Goal: Task Accomplishment & Management: Complete application form

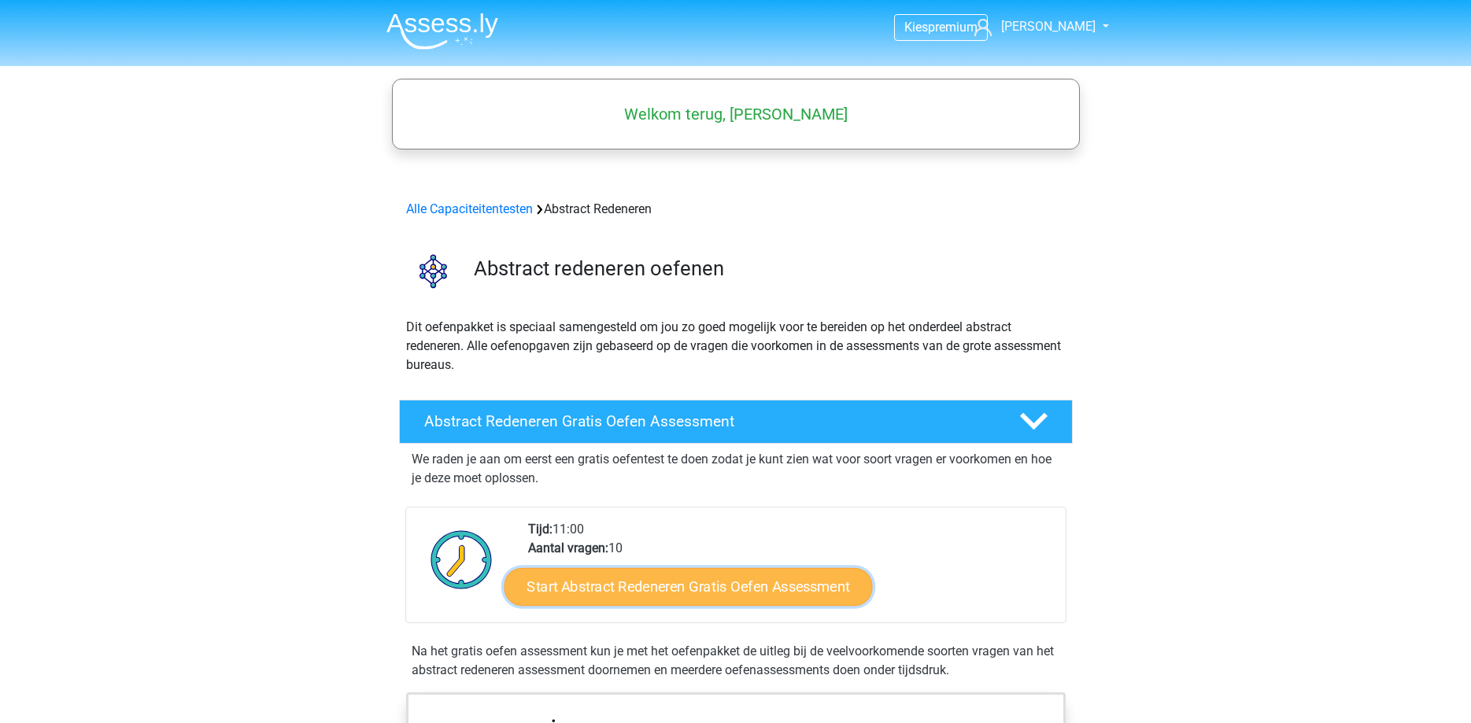
click at [627, 584] on link "Start Abstract Redeneren Gratis Oefen Assessment" at bounding box center [688, 586] width 368 height 38
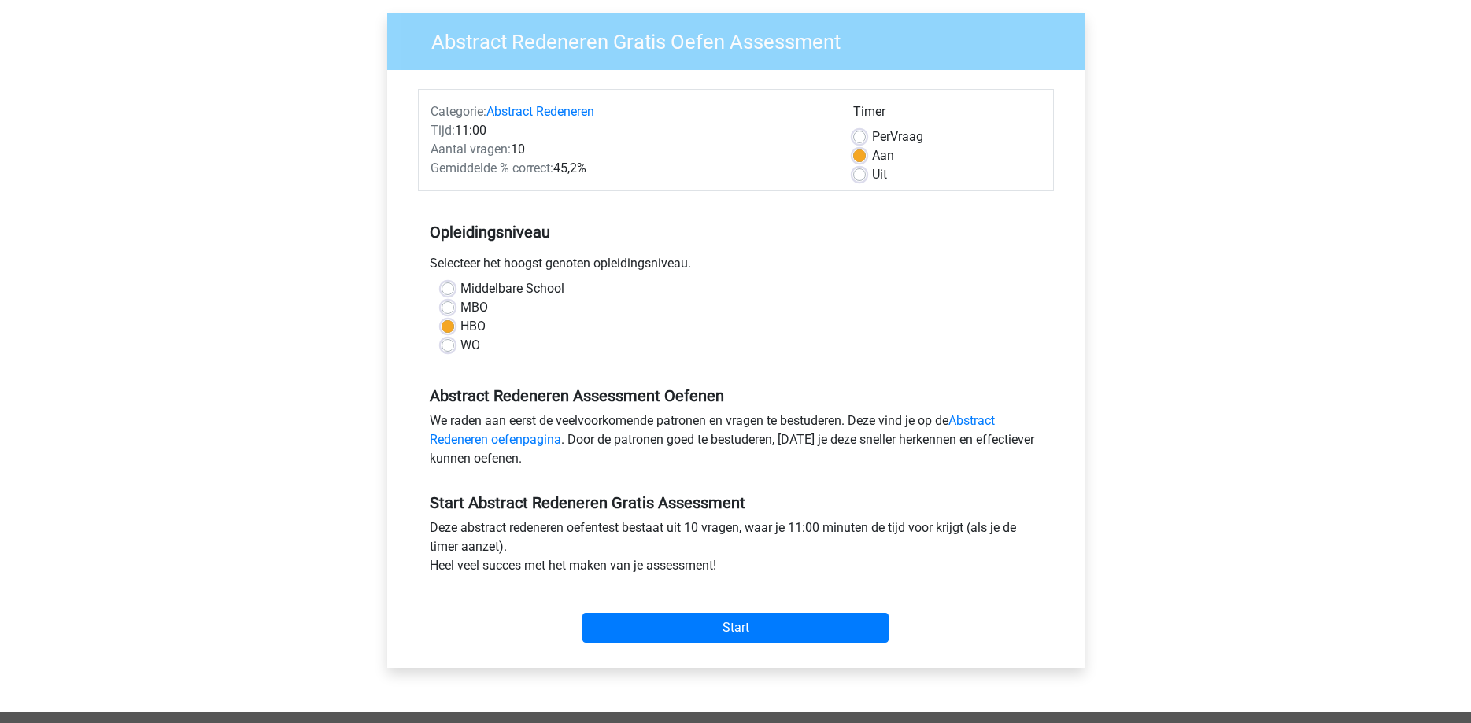
scroll to position [118, 0]
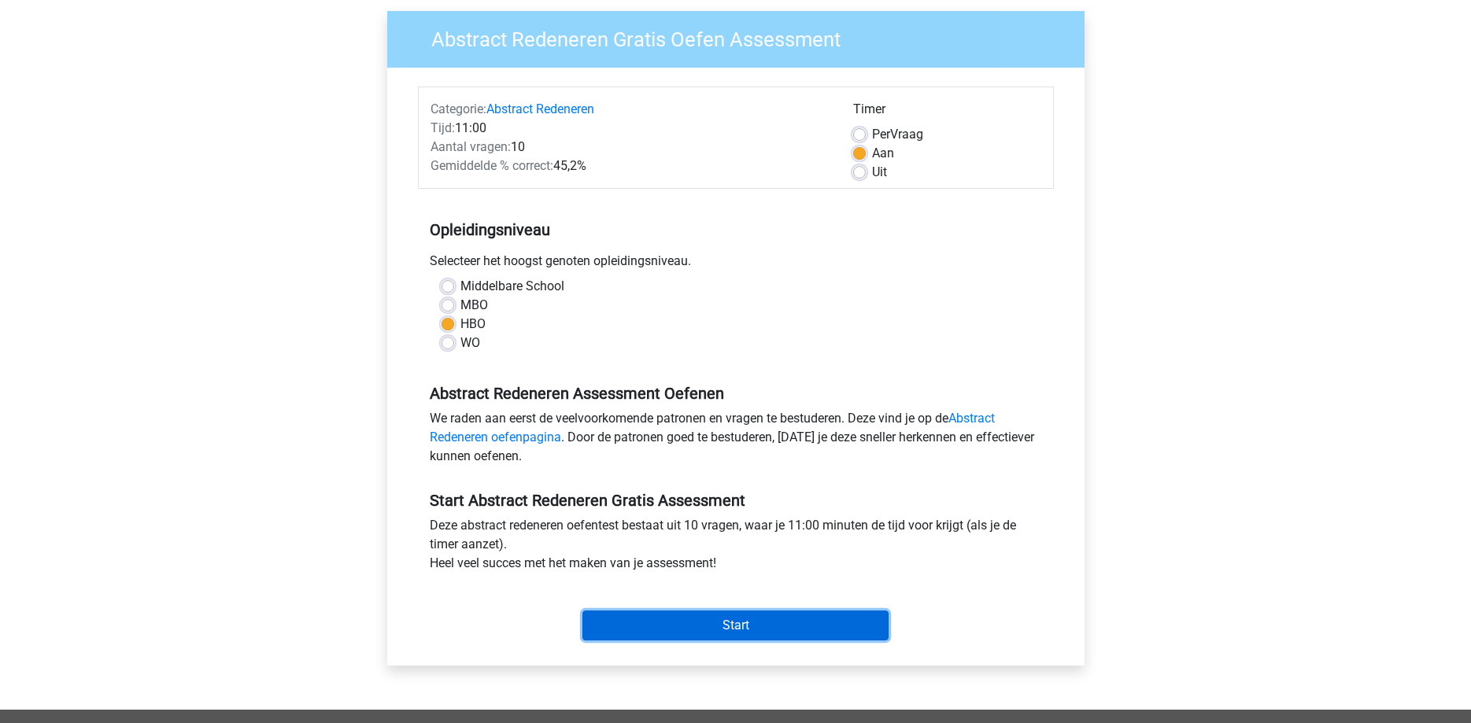
click at [725, 625] on input "Start" at bounding box center [735, 626] width 306 height 30
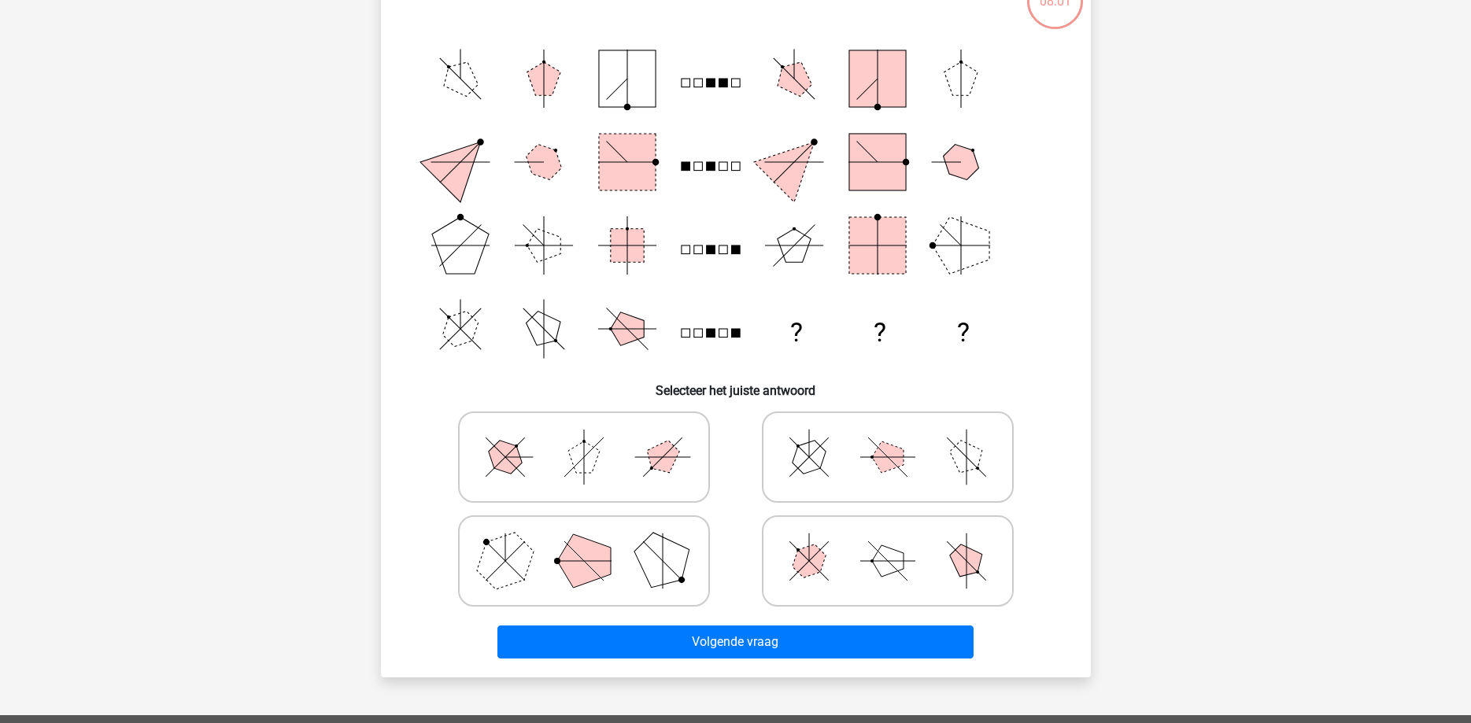
scroll to position [146, 0]
click at [607, 558] on polygon at bounding box center [584, 560] width 54 height 54
click at [594, 541] on input "radio" at bounding box center [589, 535] width 10 height 10
radio input "true"
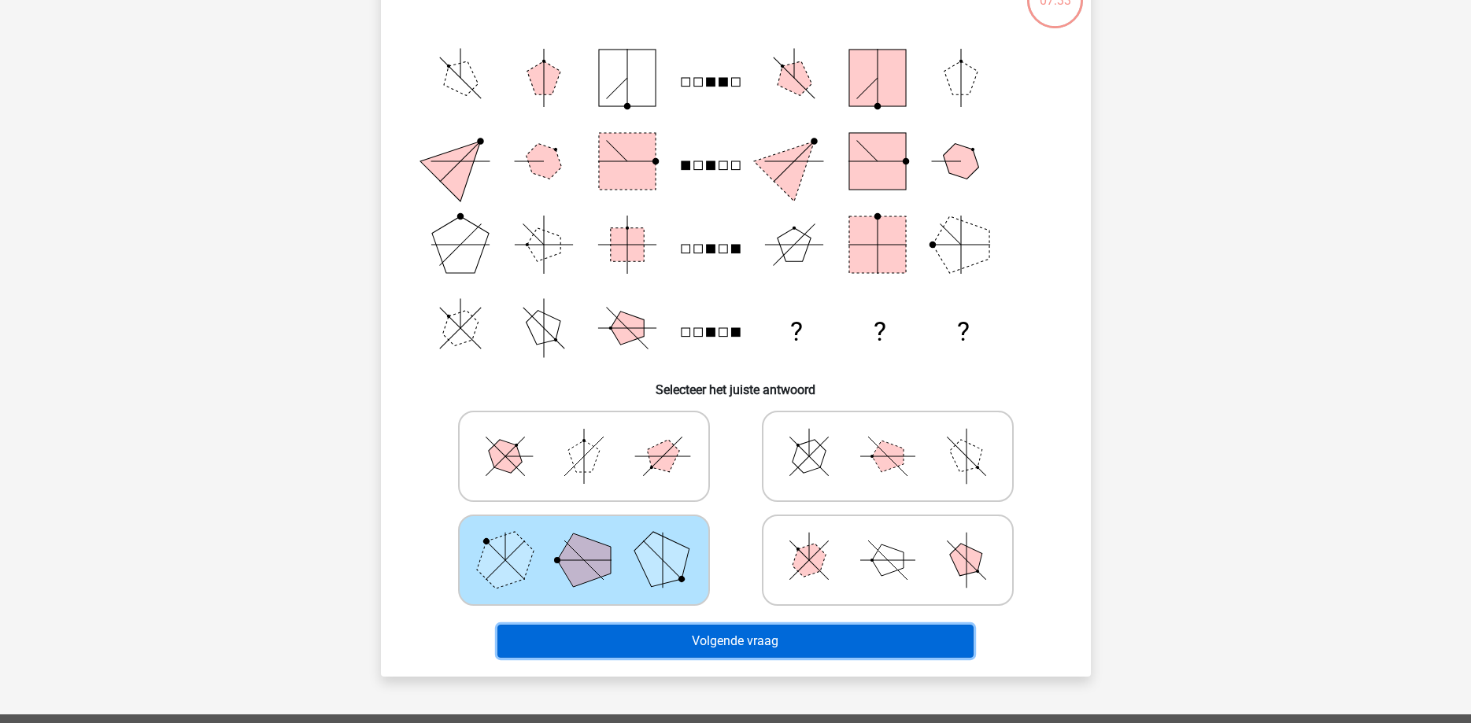
click at [770, 634] on button "Volgende vraag" at bounding box center [735, 641] width 476 height 33
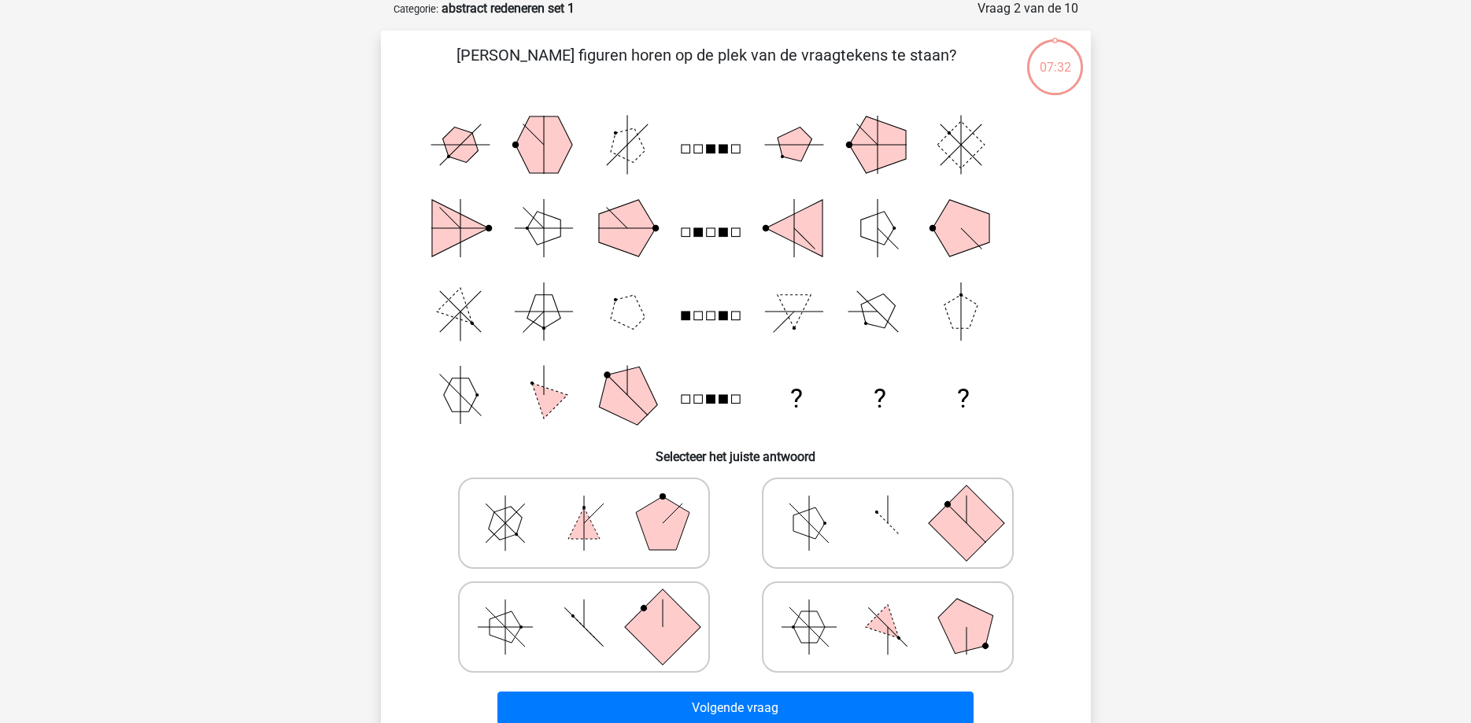
scroll to position [79, 0]
click at [896, 522] on icon at bounding box center [887, 524] width 236 height 79
click at [896, 504] on input "radio" at bounding box center [893, 499] width 10 height 10
radio input "true"
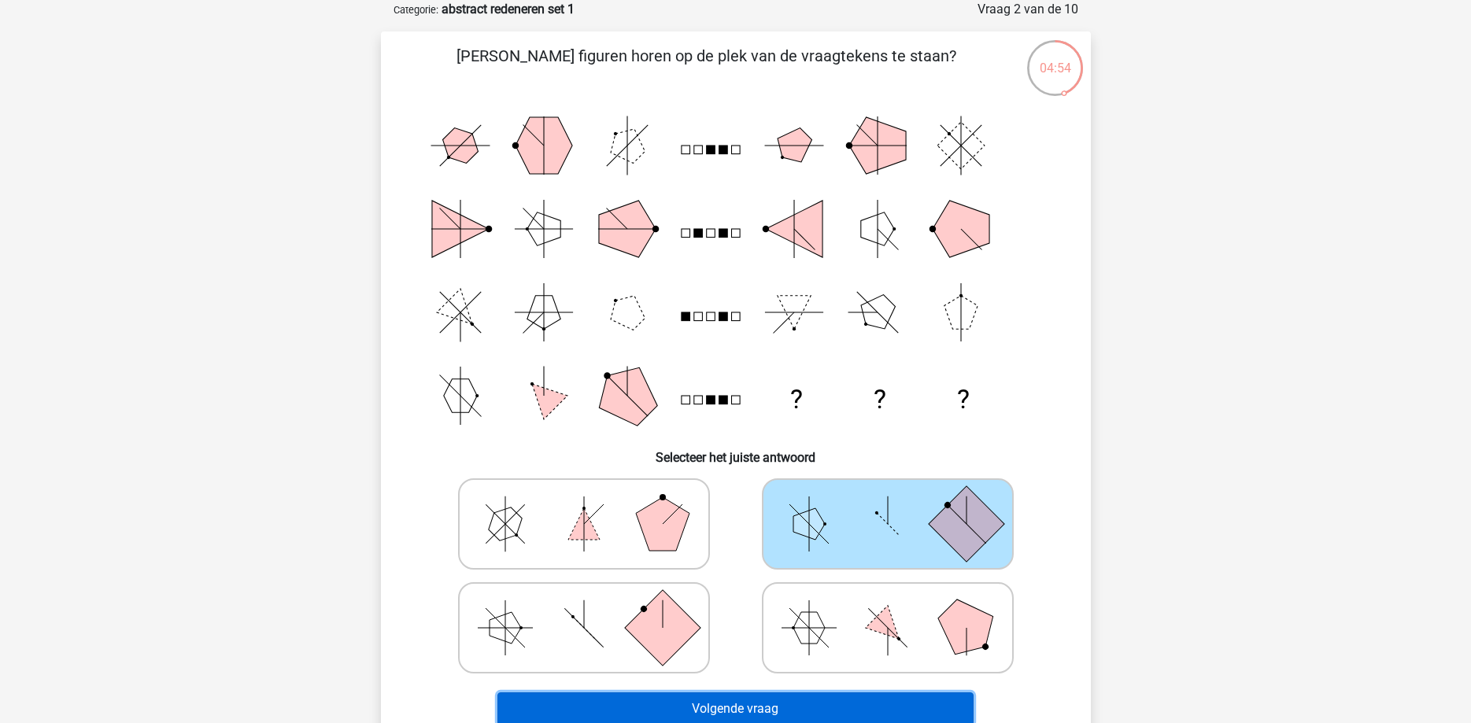
click at [737, 703] on button "Volgende vraag" at bounding box center [735, 708] width 476 height 33
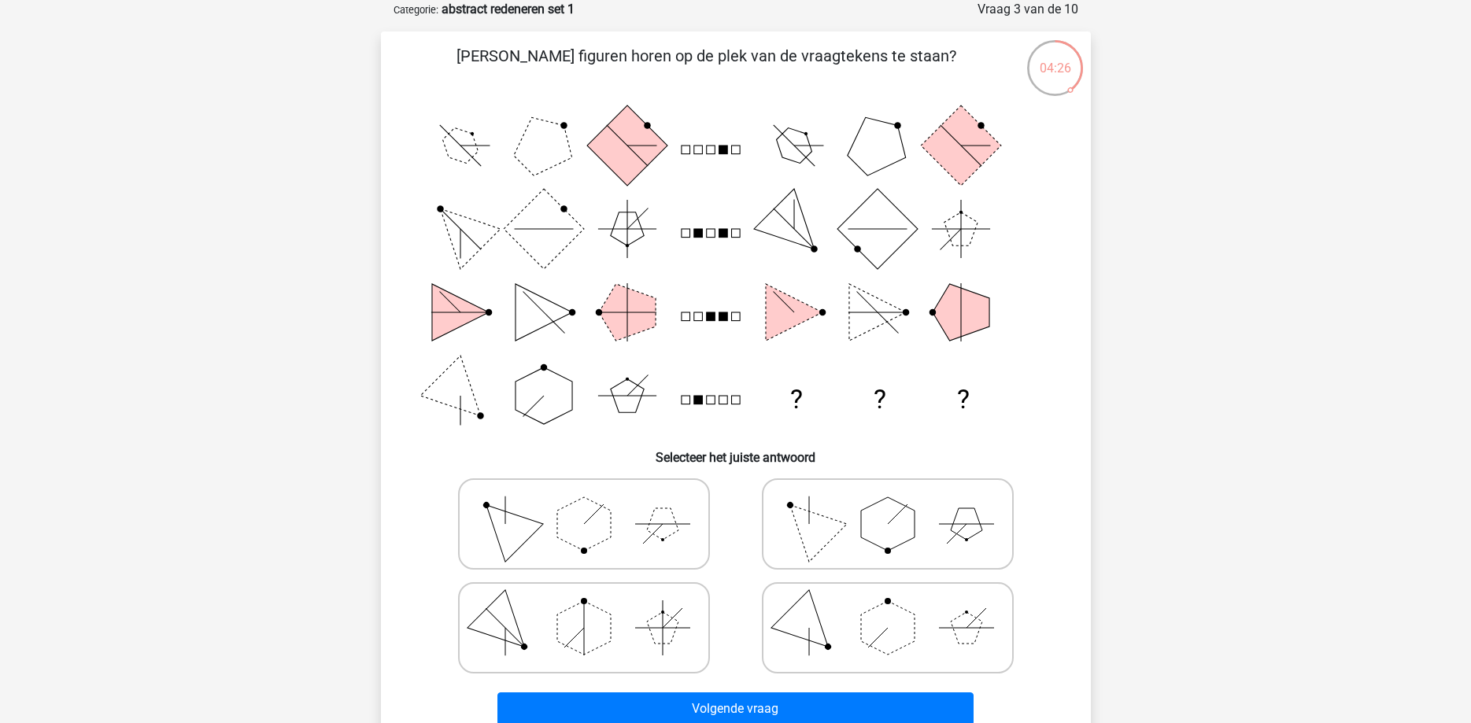
click at [865, 634] on polygon at bounding box center [888, 628] width 54 height 54
click at [888, 608] on input "radio" at bounding box center [893, 603] width 10 height 10
radio input "true"
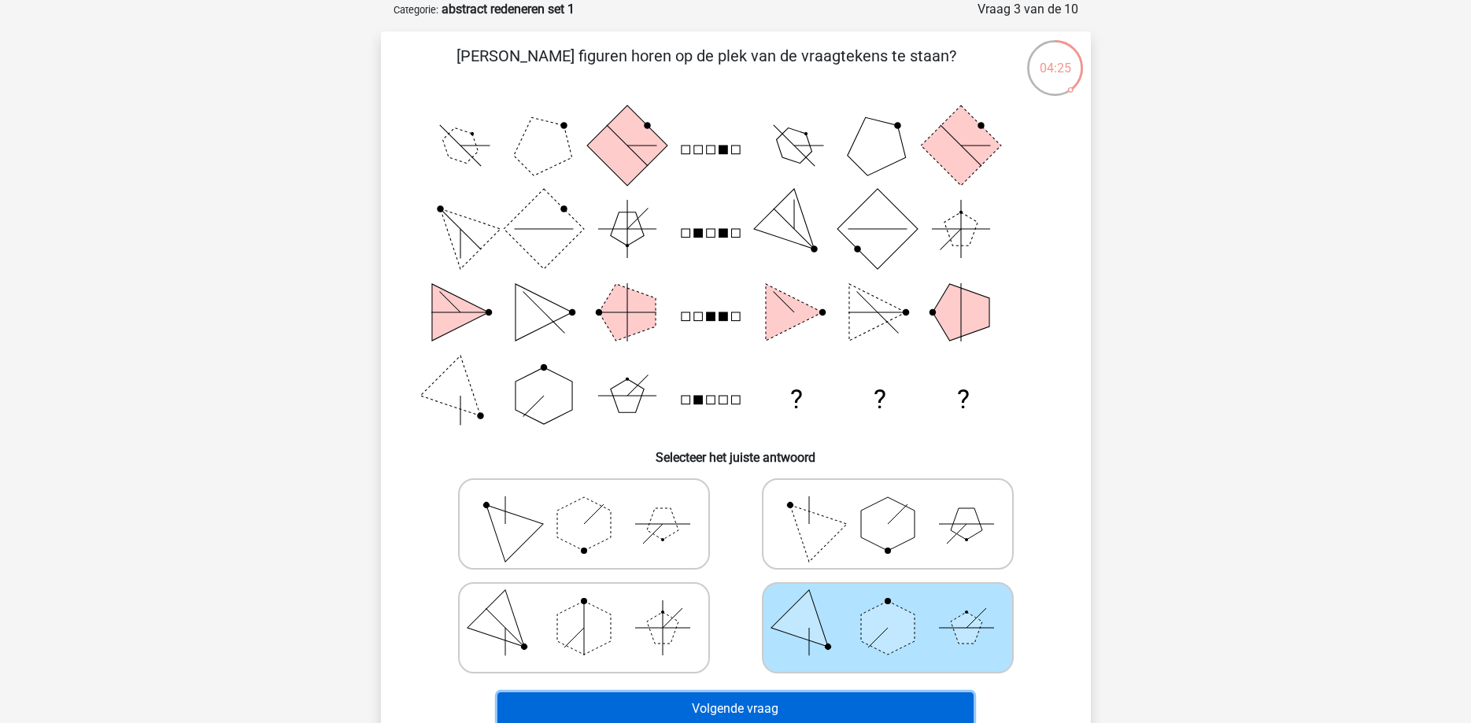
click at [744, 705] on button "Volgende vraag" at bounding box center [735, 708] width 476 height 33
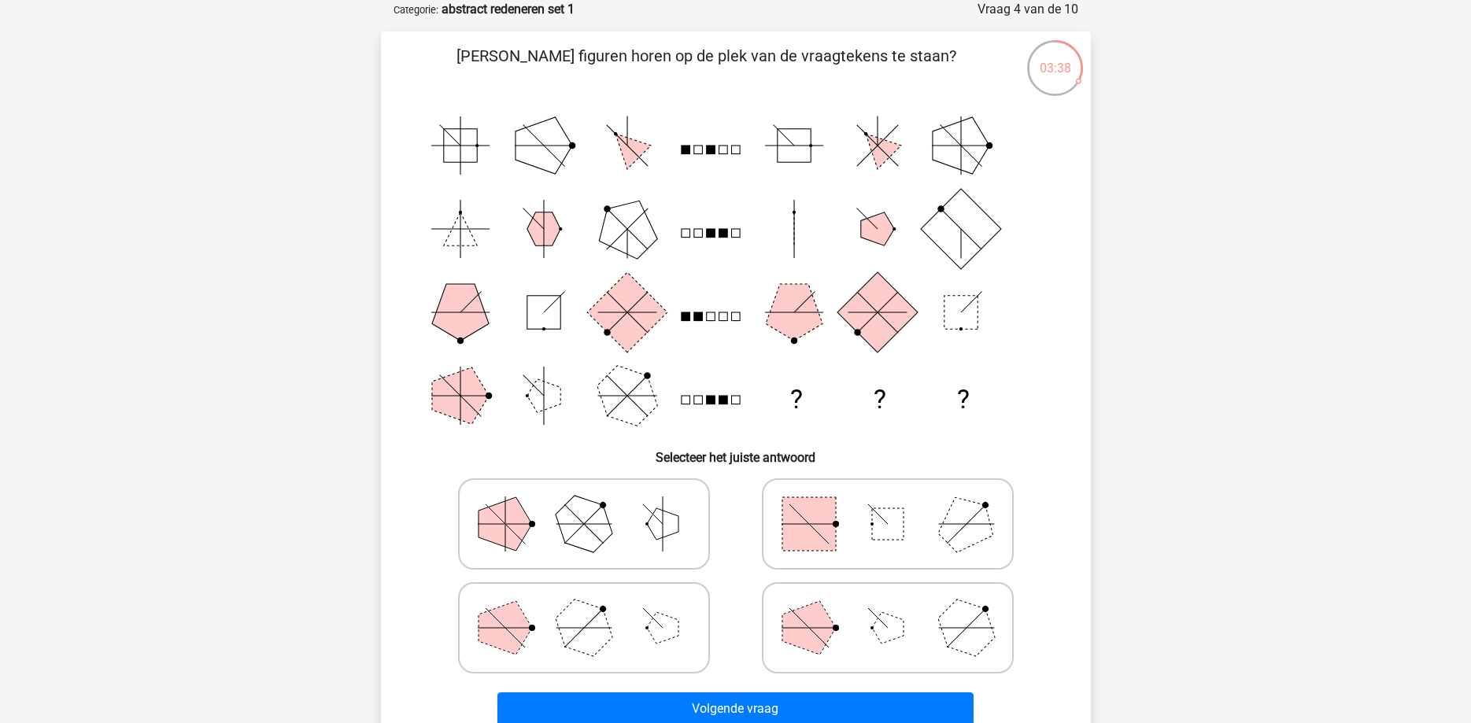
click at [913, 520] on icon at bounding box center [887, 524] width 236 height 79
click at [898, 504] on input "radio" at bounding box center [893, 499] width 10 height 10
radio input "true"
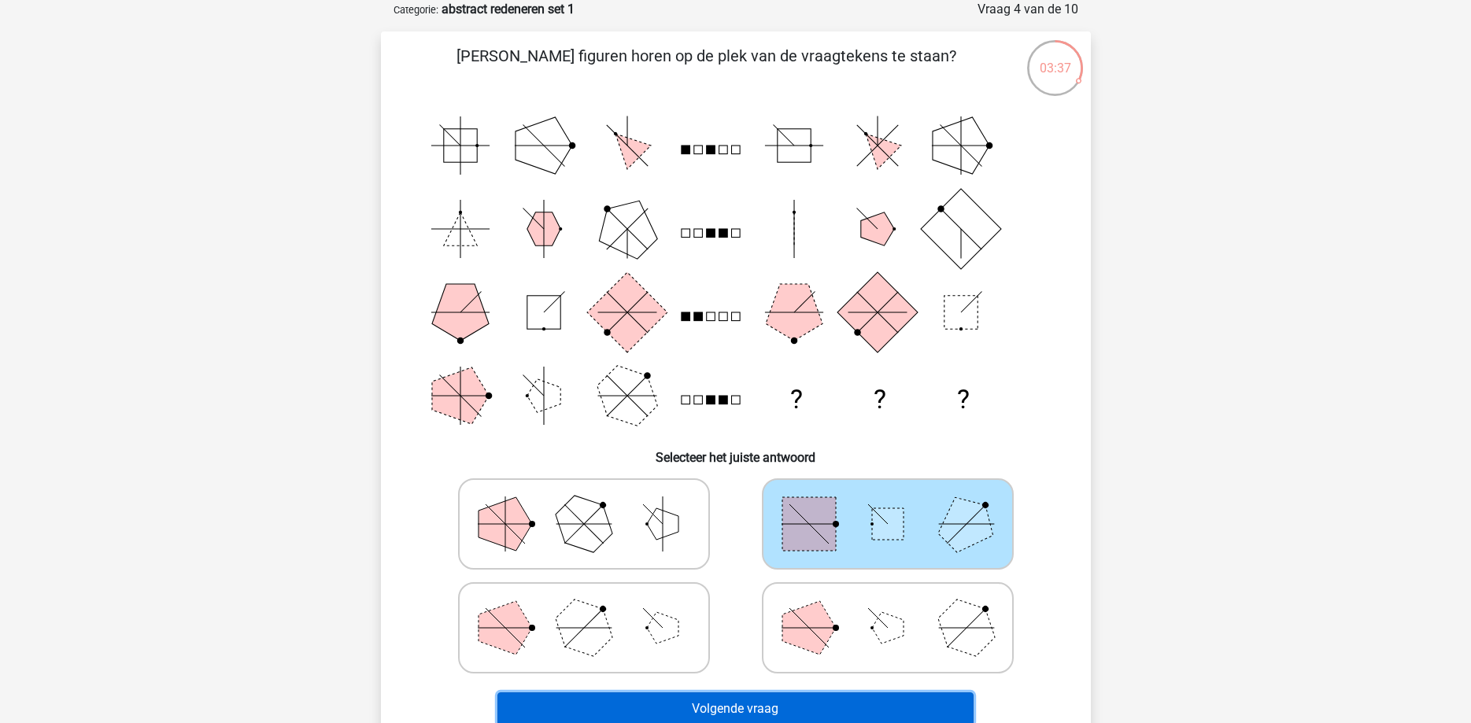
click at [755, 703] on button "Volgende vraag" at bounding box center [735, 708] width 476 height 33
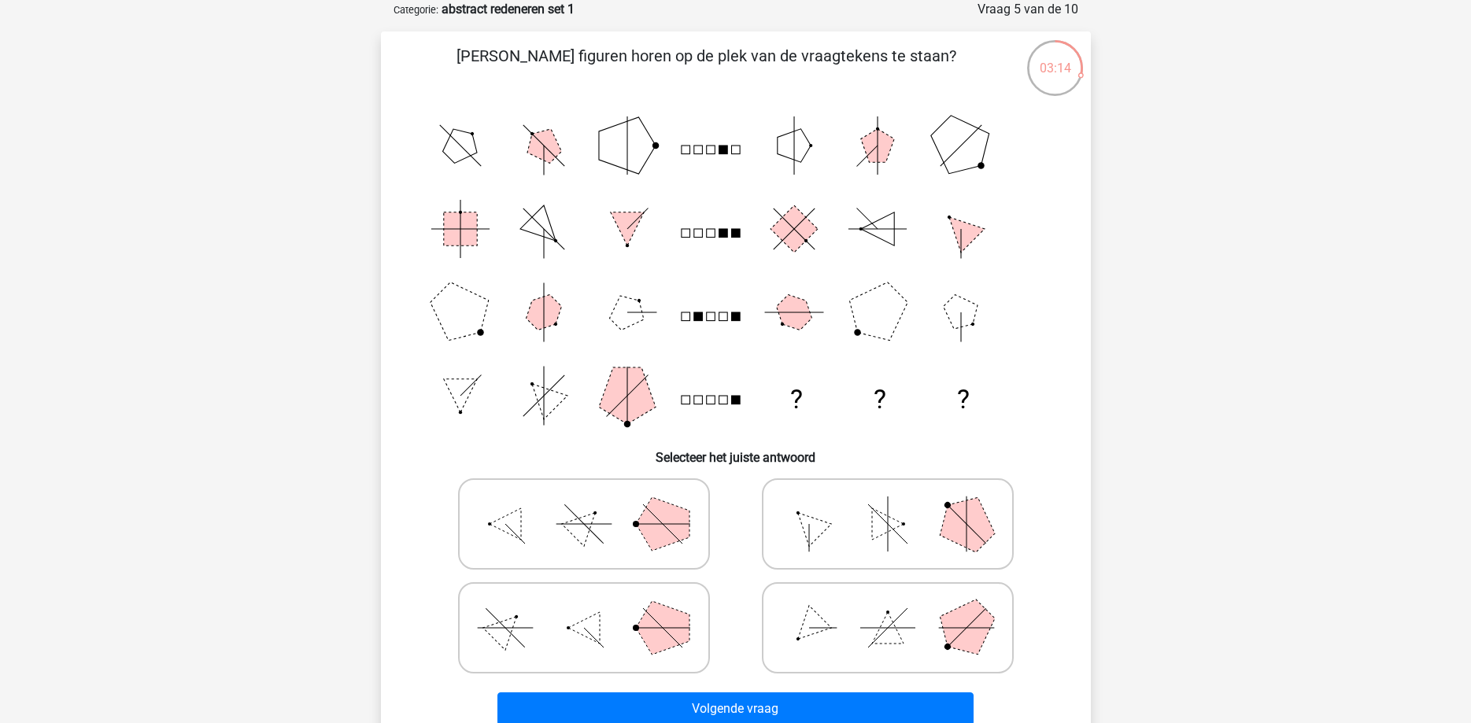
click at [675, 617] on polygon at bounding box center [663, 628] width 54 height 54
click at [594, 608] on input "radio" at bounding box center [589, 603] width 10 height 10
radio input "true"
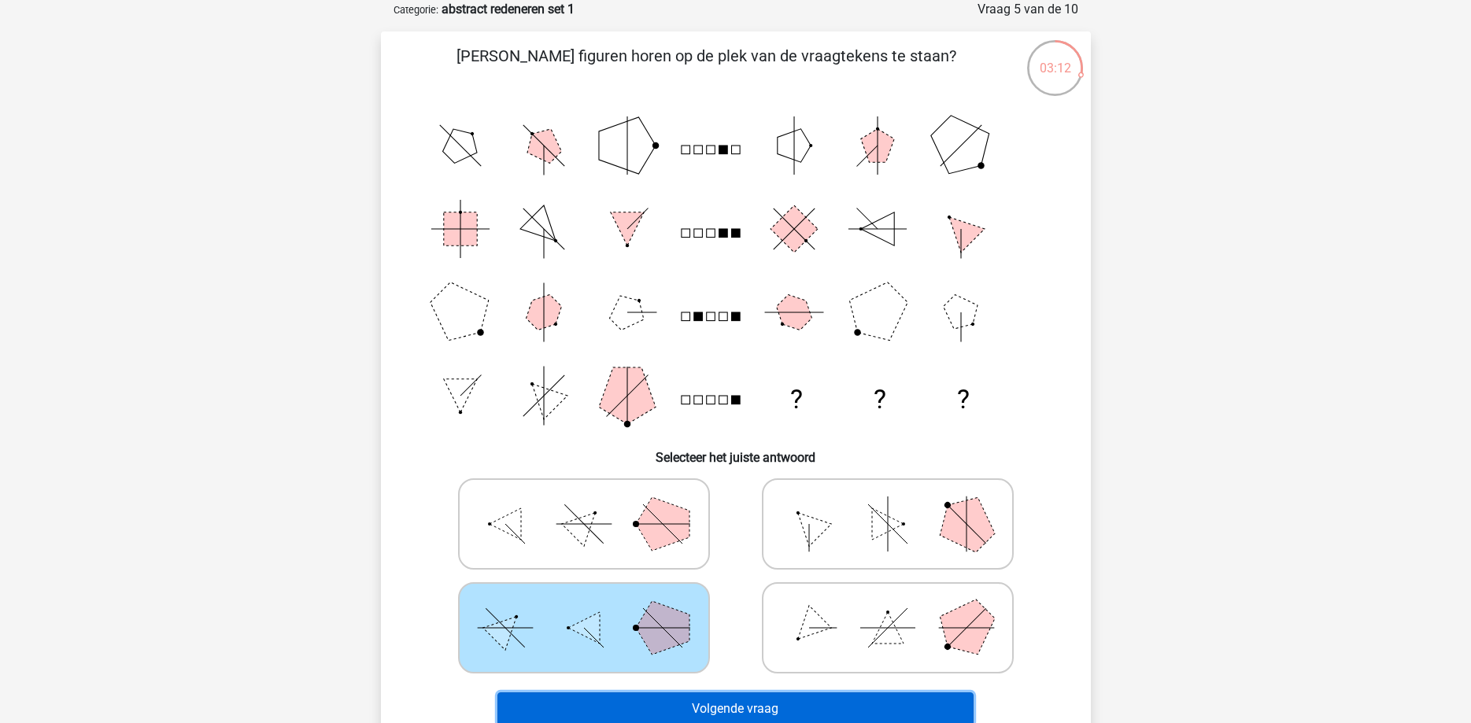
click at [806, 710] on button "Volgende vraag" at bounding box center [735, 708] width 476 height 33
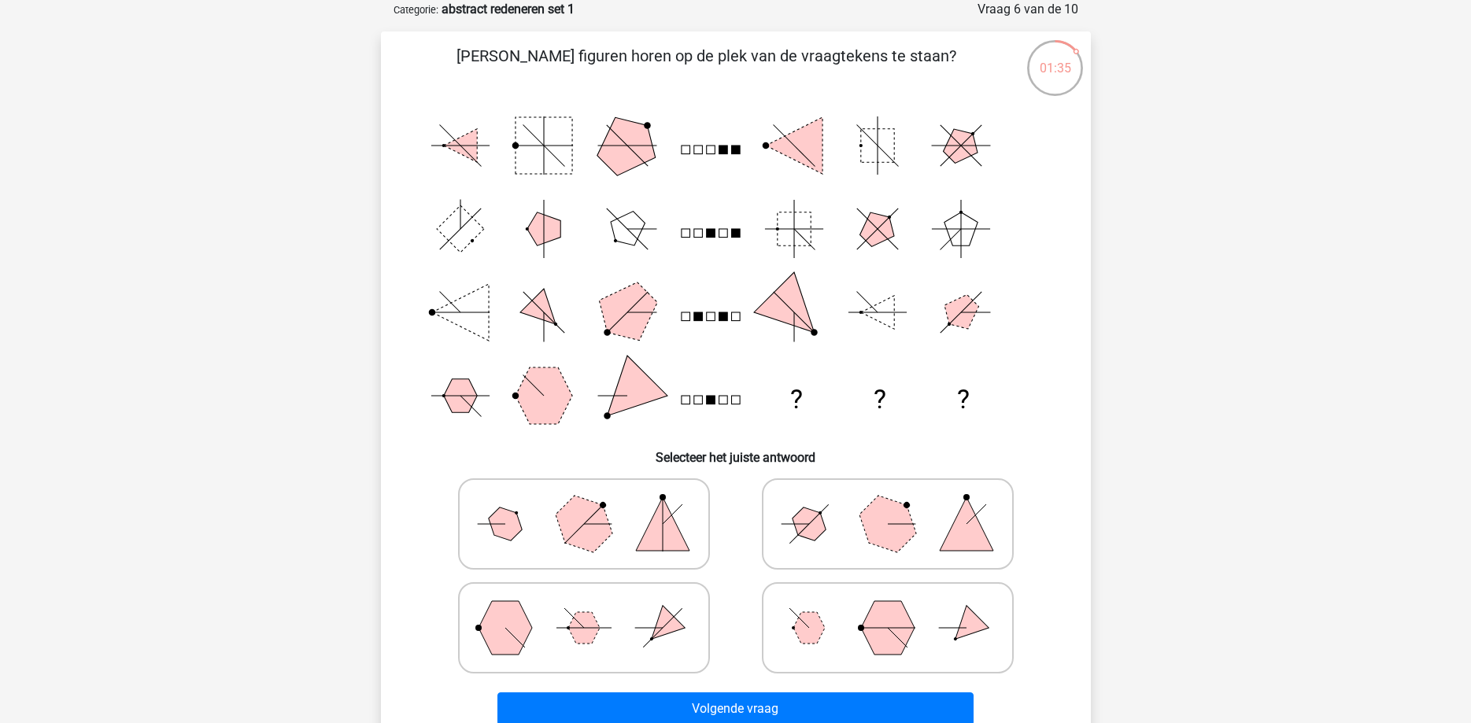
click at [870, 528] on polygon at bounding box center [887, 523] width 76 height 76
click at [888, 504] on input "radio" at bounding box center [893, 499] width 10 height 10
radio input "true"
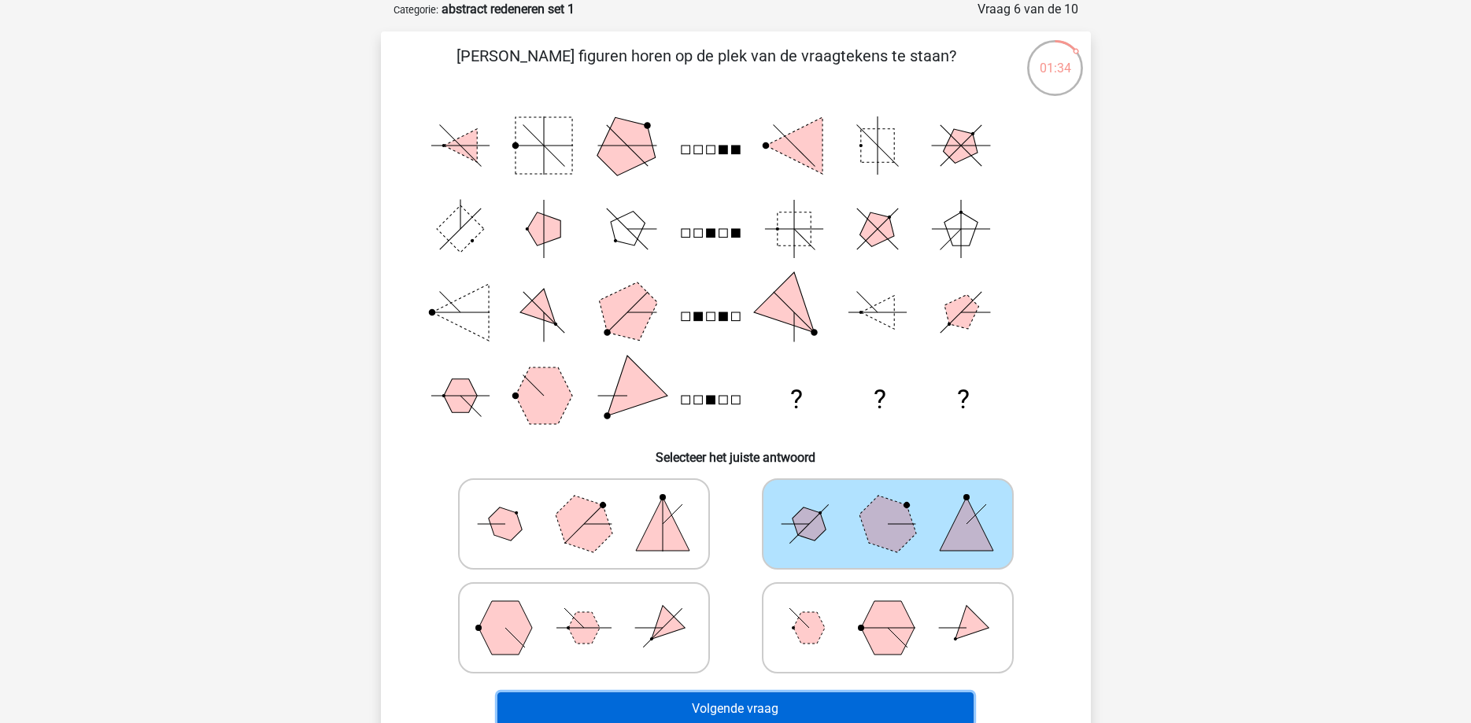
click at [773, 703] on button "Volgende vraag" at bounding box center [735, 708] width 476 height 33
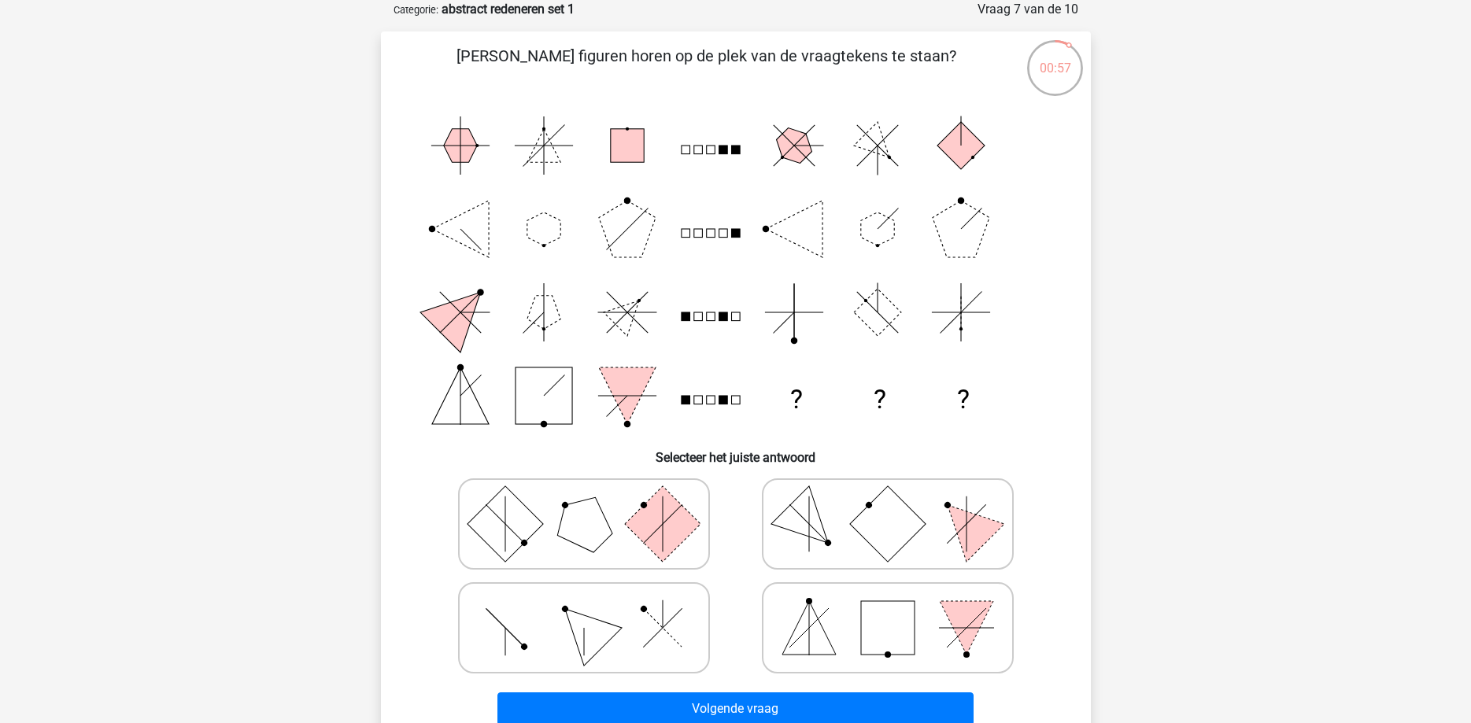
click at [888, 523] on rect at bounding box center [887, 523] width 76 height 76
click at [888, 504] on input "radio" at bounding box center [893, 499] width 10 height 10
radio input "true"
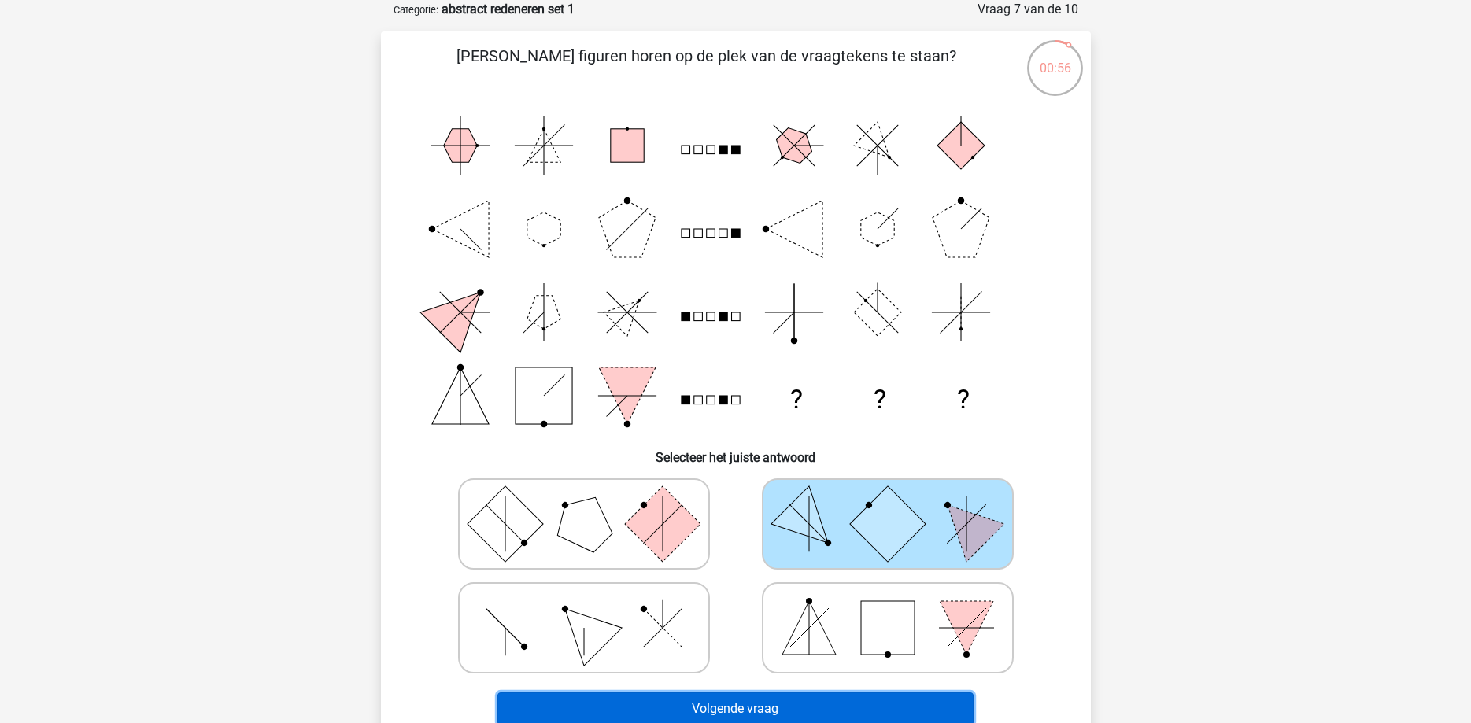
click at [773, 704] on button "Volgende vraag" at bounding box center [735, 708] width 476 height 33
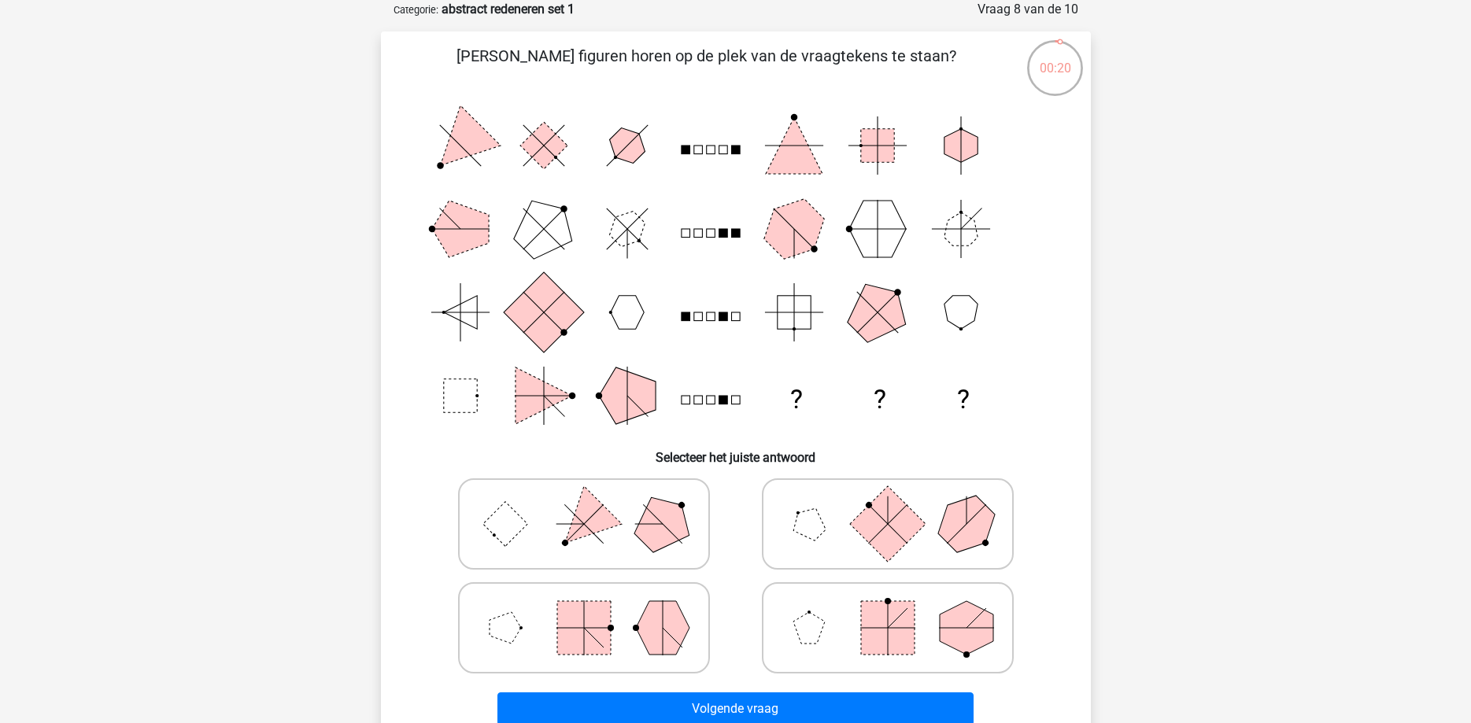
click at [592, 617] on rect at bounding box center [584, 628] width 54 height 54
click at [592, 608] on input "radio" at bounding box center [589, 603] width 10 height 10
radio input "true"
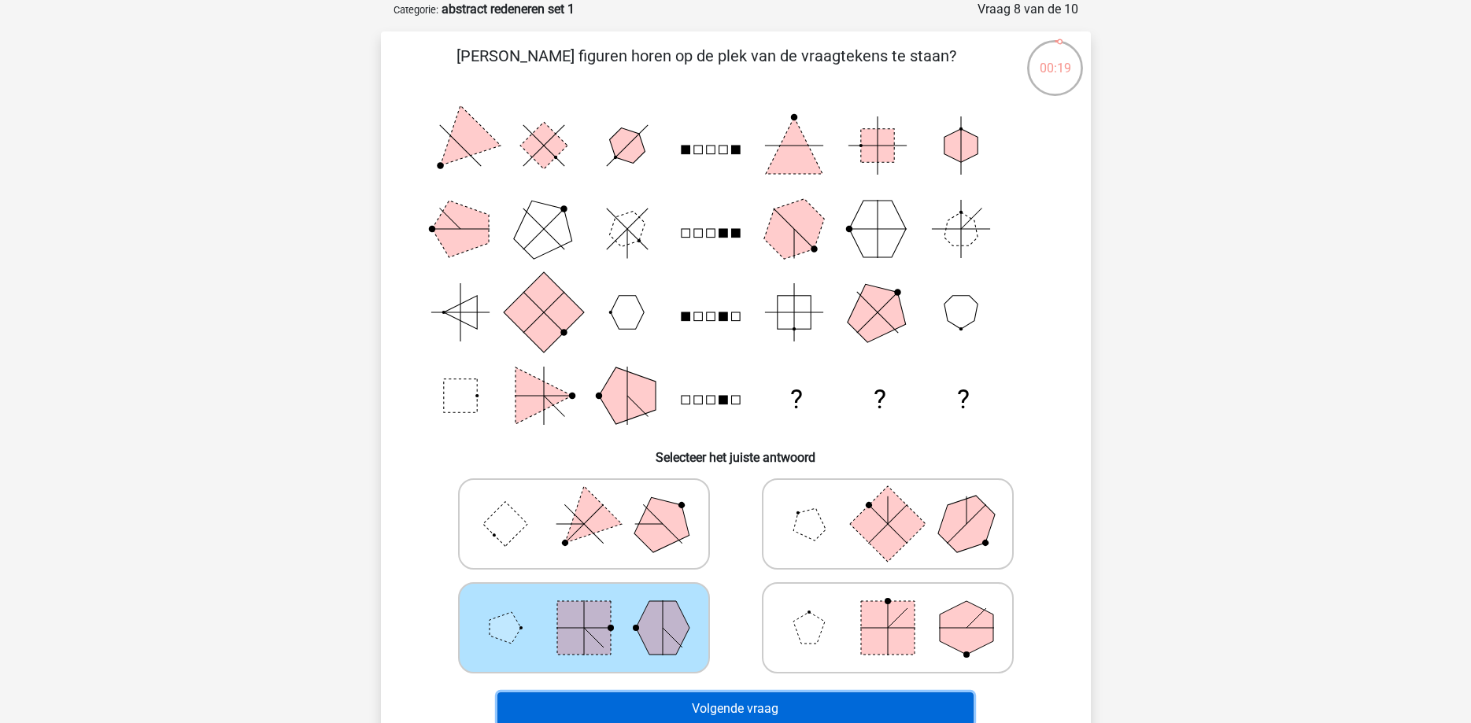
click at [766, 707] on button "Volgende vraag" at bounding box center [735, 708] width 476 height 33
